Goal: Transaction & Acquisition: Book appointment/travel/reservation

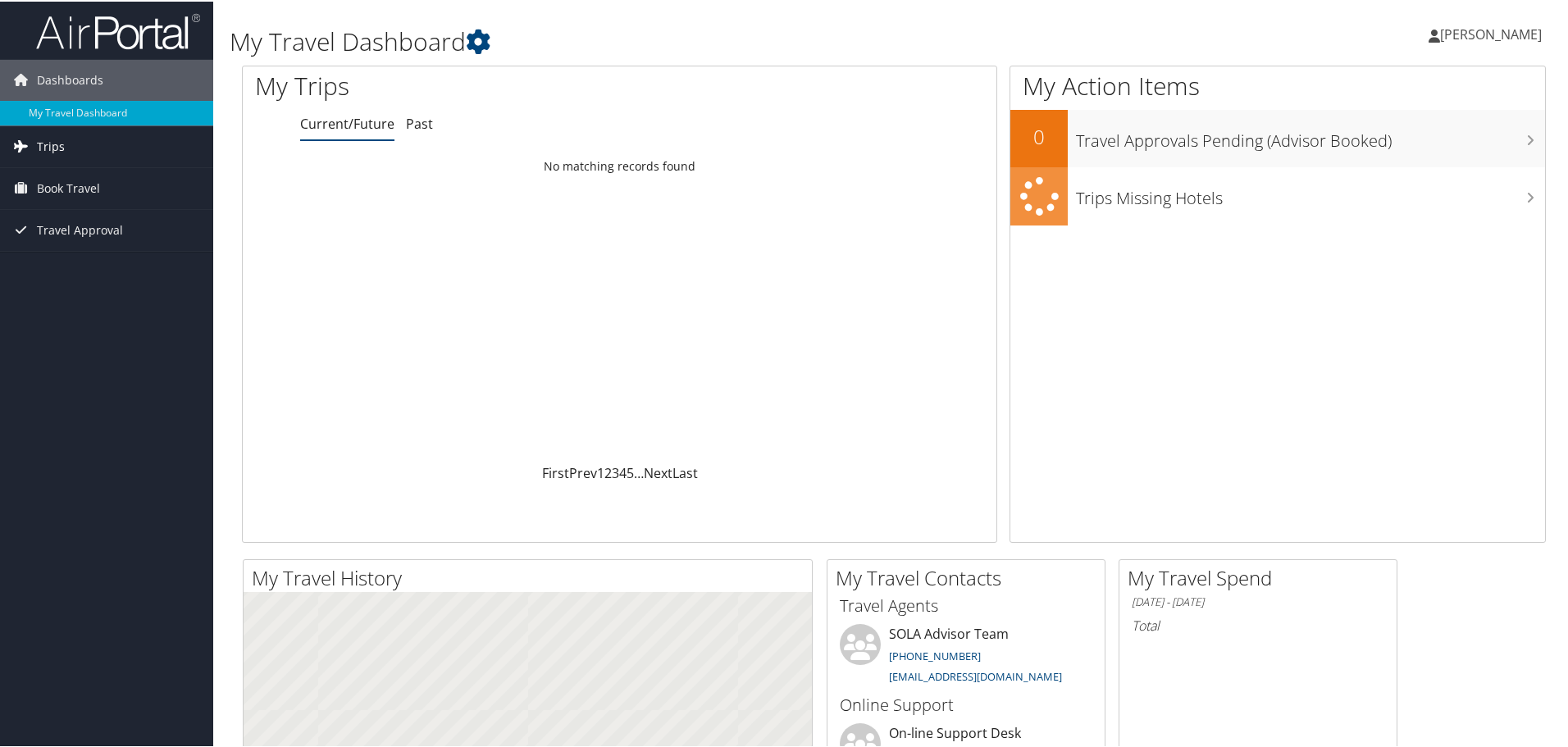
click at [62, 146] on span "Trips" at bounding box center [50, 145] width 28 height 41
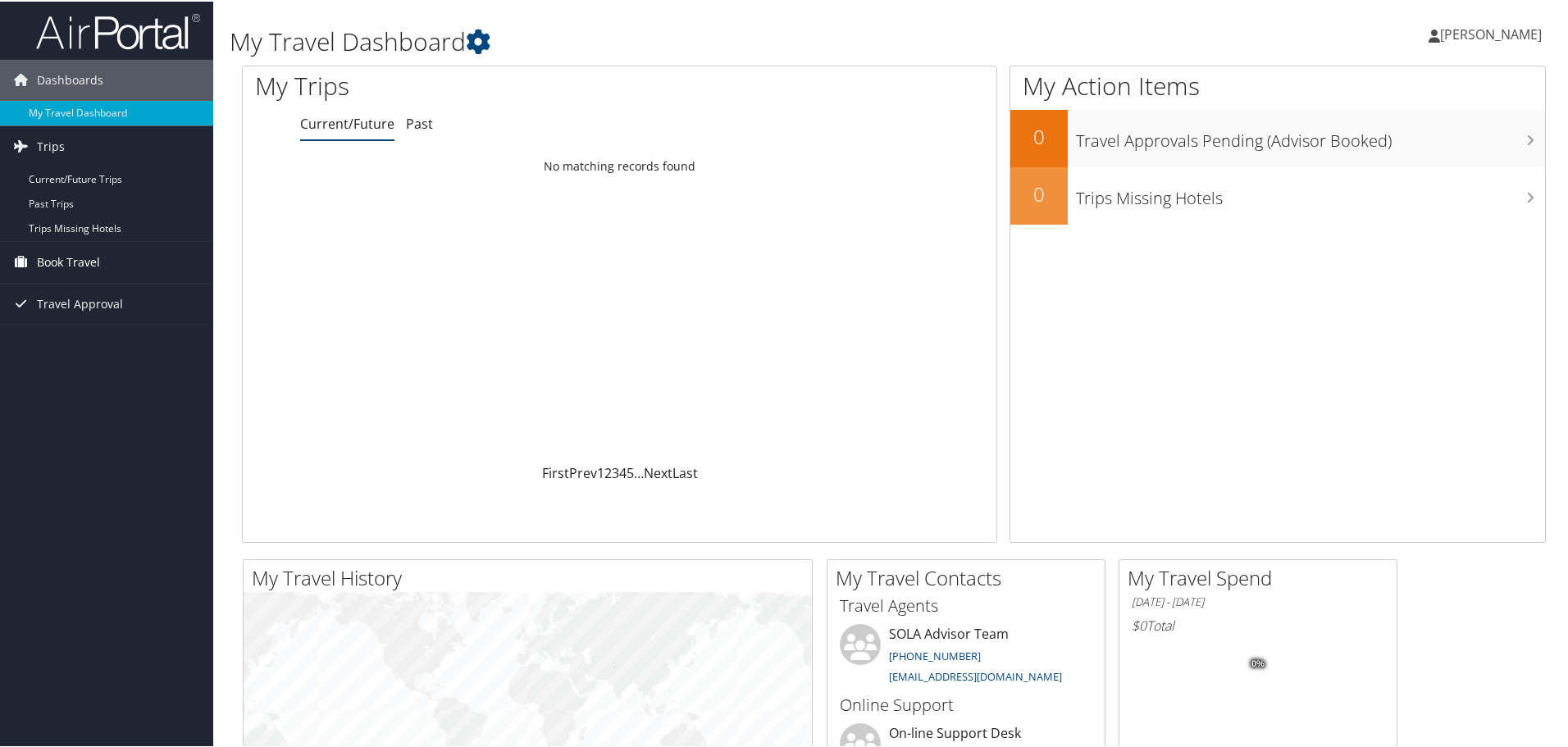
click at [92, 269] on span "Book Travel" at bounding box center [68, 261] width 63 height 41
click at [110, 319] on link "Book/Manage Online Trips" at bounding box center [106, 317] width 214 height 24
